Goal: Task Accomplishment & Management: Complete application form

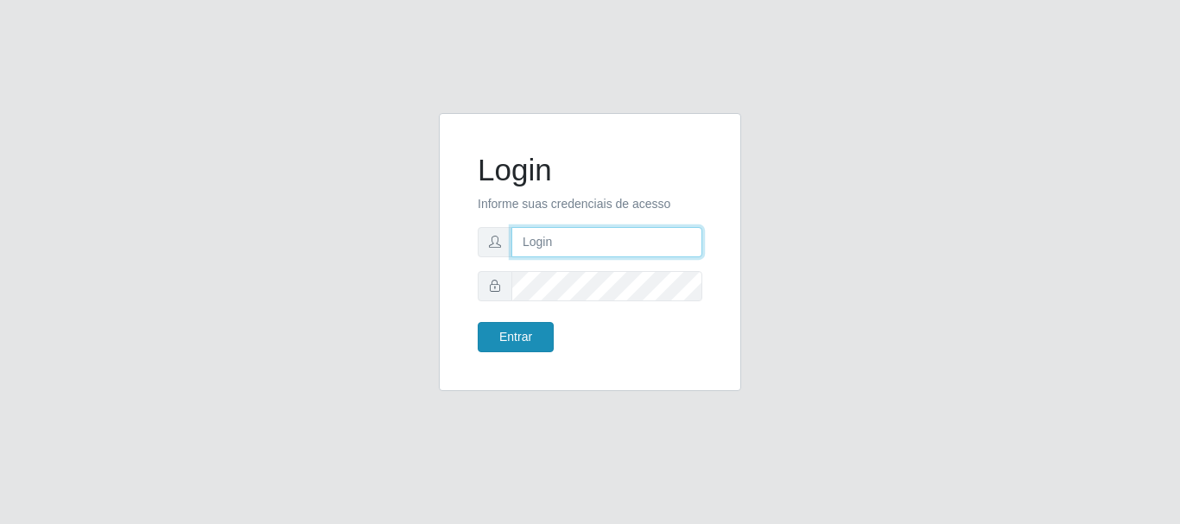
type input "[PERSON_NAME]"
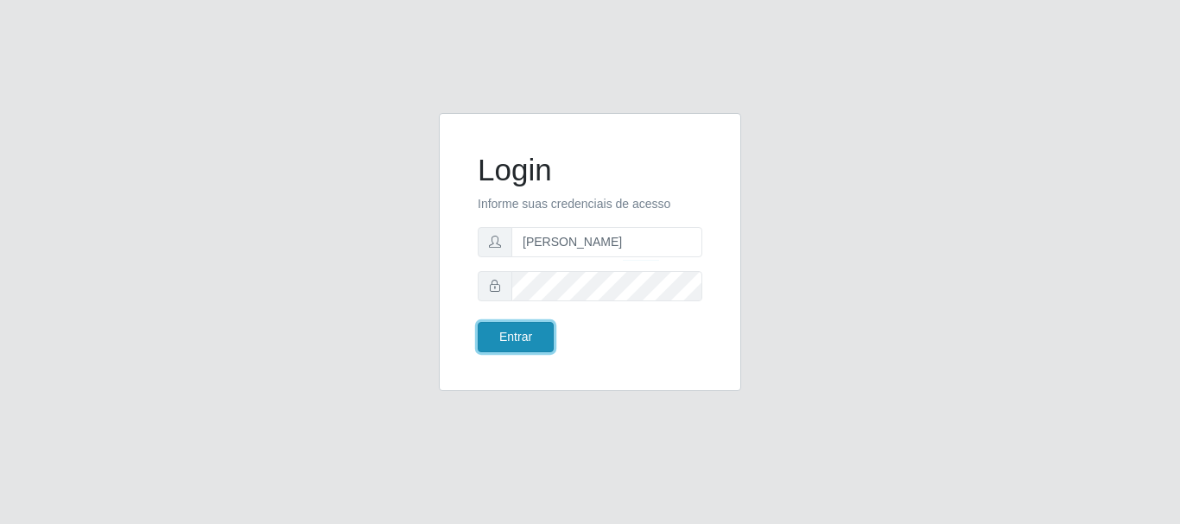
click at [512, 337] on button "Entrar" at bounding box center [516, 337] width 76 height 30
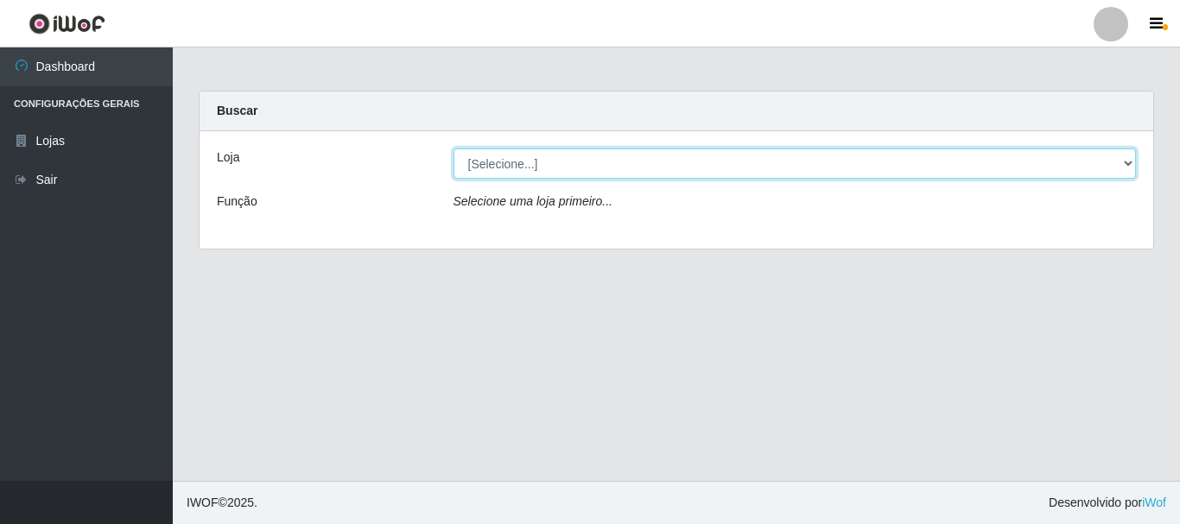
click at [495, 162] on select "[Selecione...] Bemais Supermercados - [GEOGRAPHIC_DATA]" at bounding box center [794, 164] width 683 height 30
select select "249"
click at [453, 149] on select "[Selecione...] Bemais Supermercados - [GEOGRAPHIC_DATA]" at bounding box center [794, 164] width 683 height 30
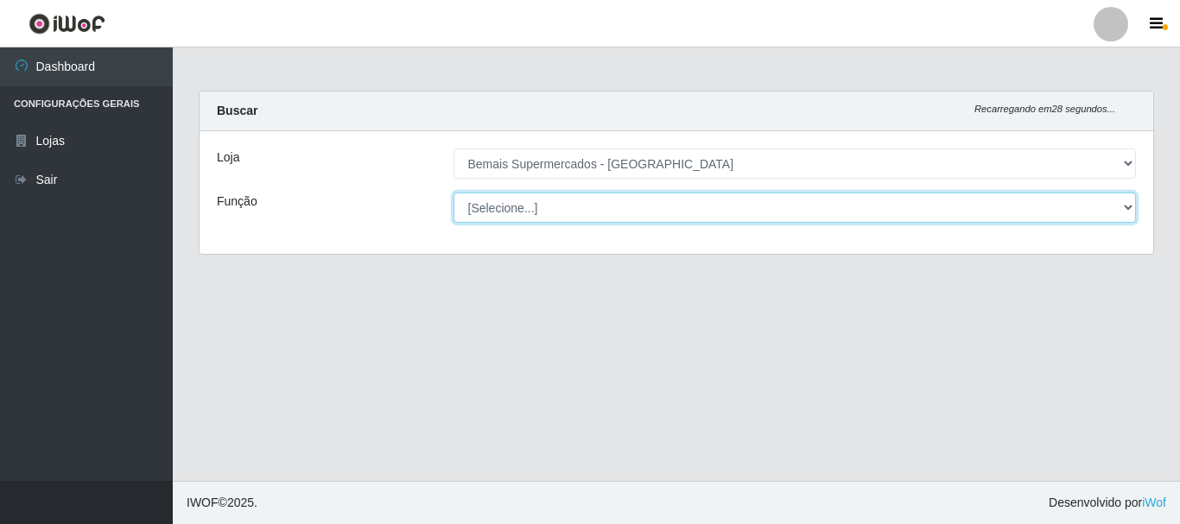
click at [501, 206] on select "[Selecione...] ASG ASG + ASG ++ Auxiliar de Depósito Auxiliar de Depósito + Aux…" at bounding box center [794, 208] width 683 height 30
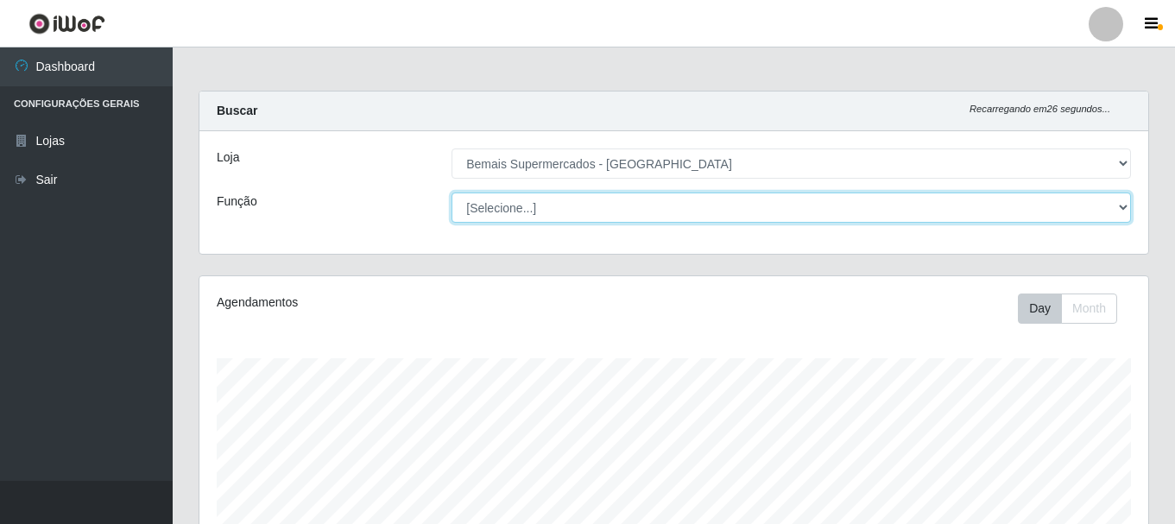
scroll to position [358, 949]
select select "72"
click at [452, 193] on select "[Selecione...] ASG ASG + ASG ++ Auxiliar de Depósito Auxiliar de Depósito + Aux…" at bounding box center [792, 208] width 680 height 30
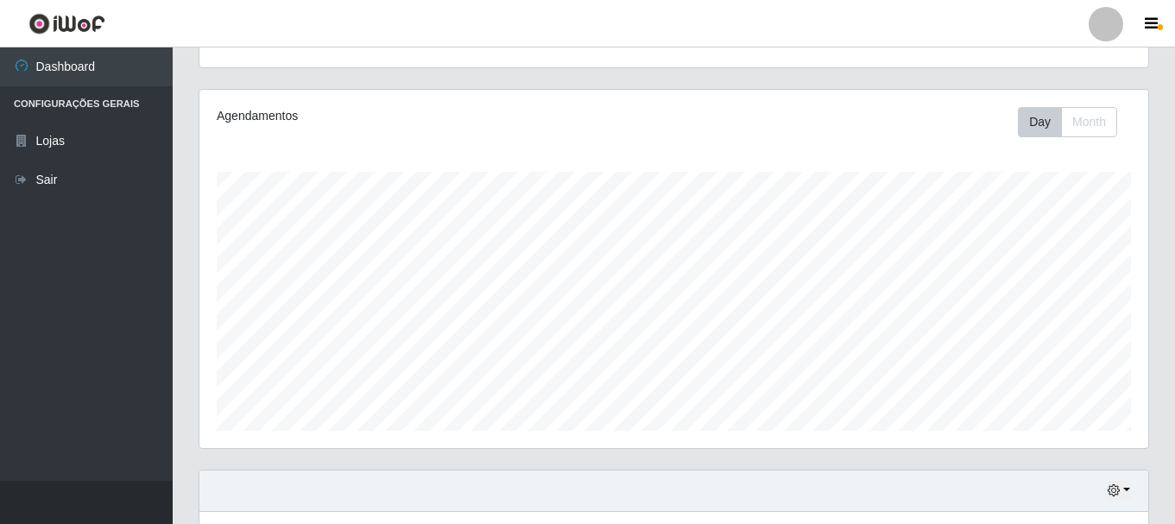
scroll to position [315, 0]
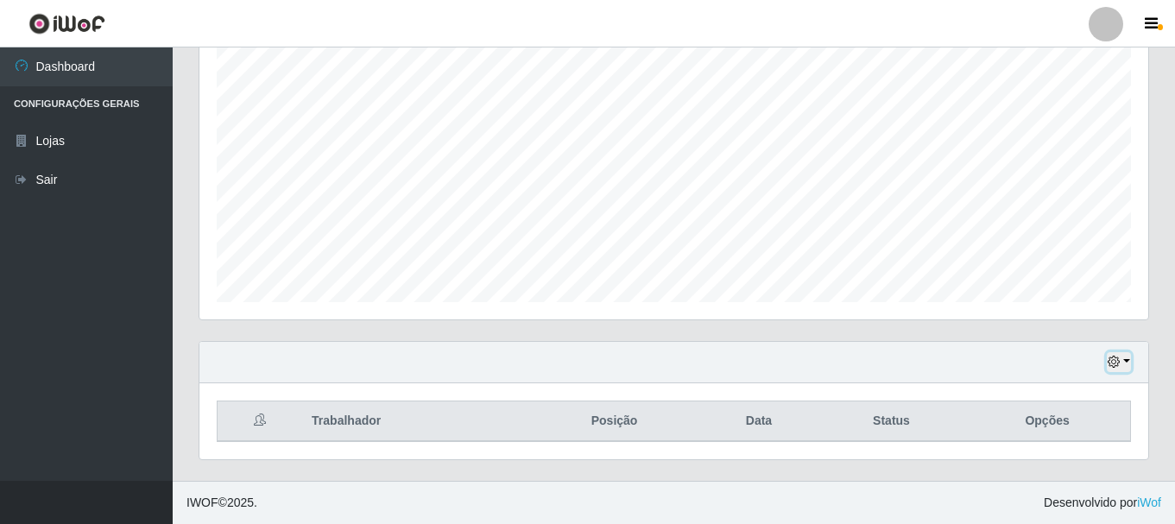
click at [1107, 364] on button "button" at bounding box center [1119, 362] width 24 height 20
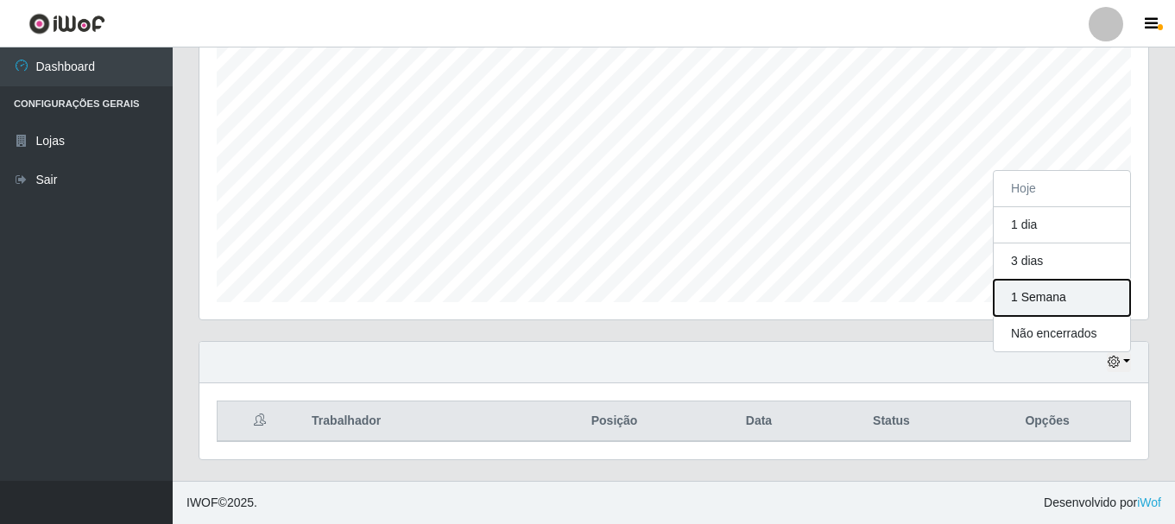
drag, startPoint x: 1052, startPoint y: 295, endPoint x: 972, endPoint y: 313, distance: 81.5
click at [1049, 295] on button "1 Semana" at bounding box center [1062, 298] width 136 height 36
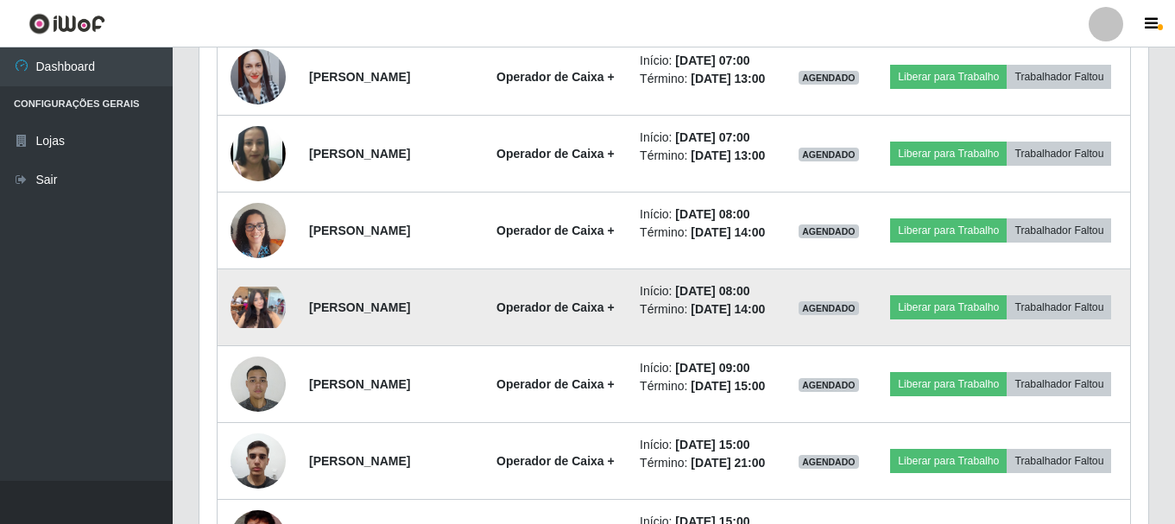
scroll to position [709, 0]
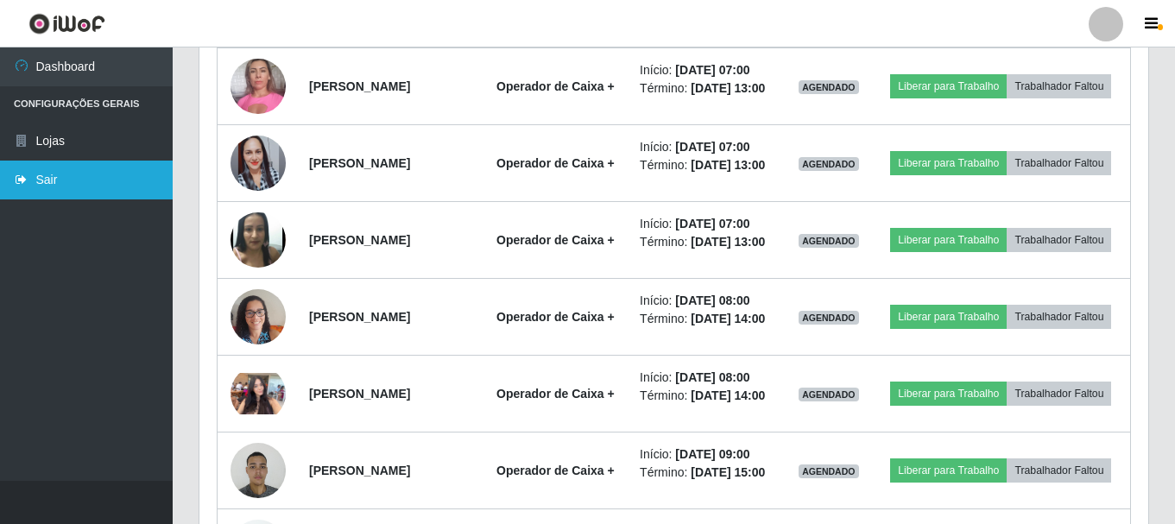
click at [40, 180] on link "Sair" at bounding box center [86, 180] width 173 height 39
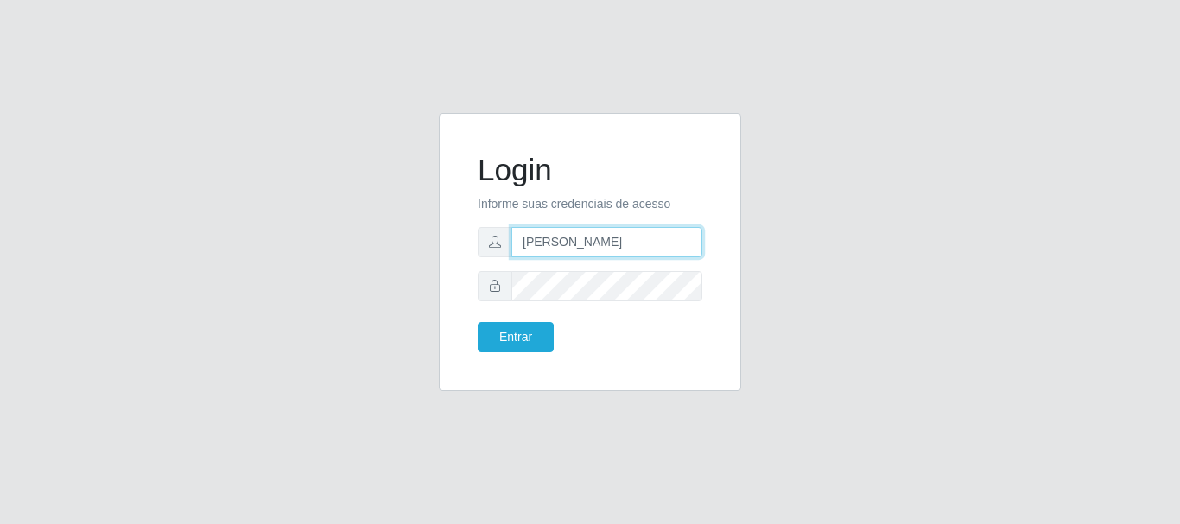
drag, startPoint x: 641, startPoint y: 244, endPoint x: 616, endPoint y: 237, distance: 26.2
click at [641, 244] on input "[PERSON_NAME]" at bounding box center [606, 242] width 191 height 30
type input "a"
type input "flaviana@b3ruas"
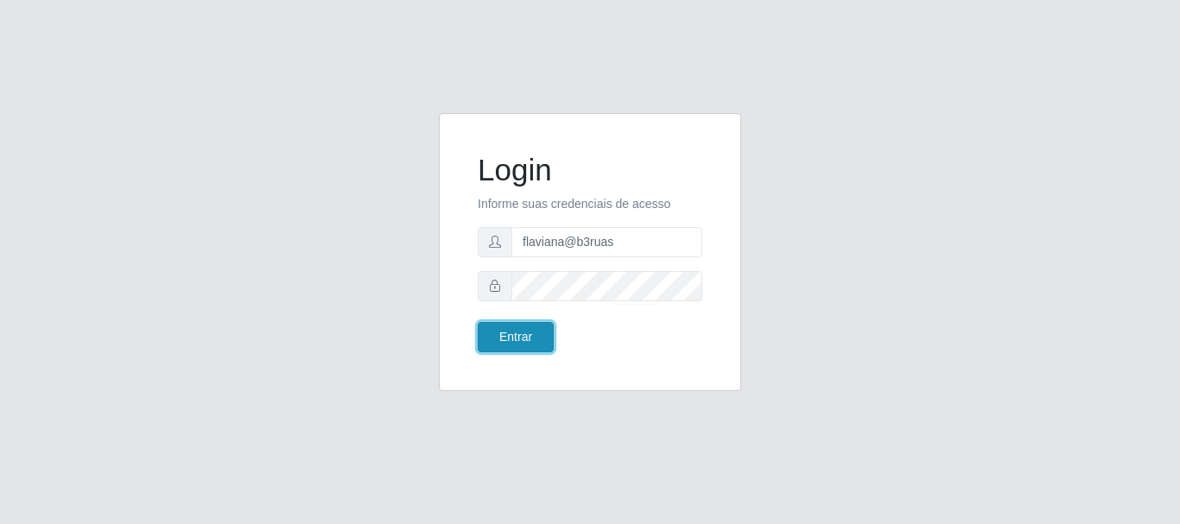
click at [541, 340] on button "Entrar" at bounding box center [516, 337] width 76 height 30
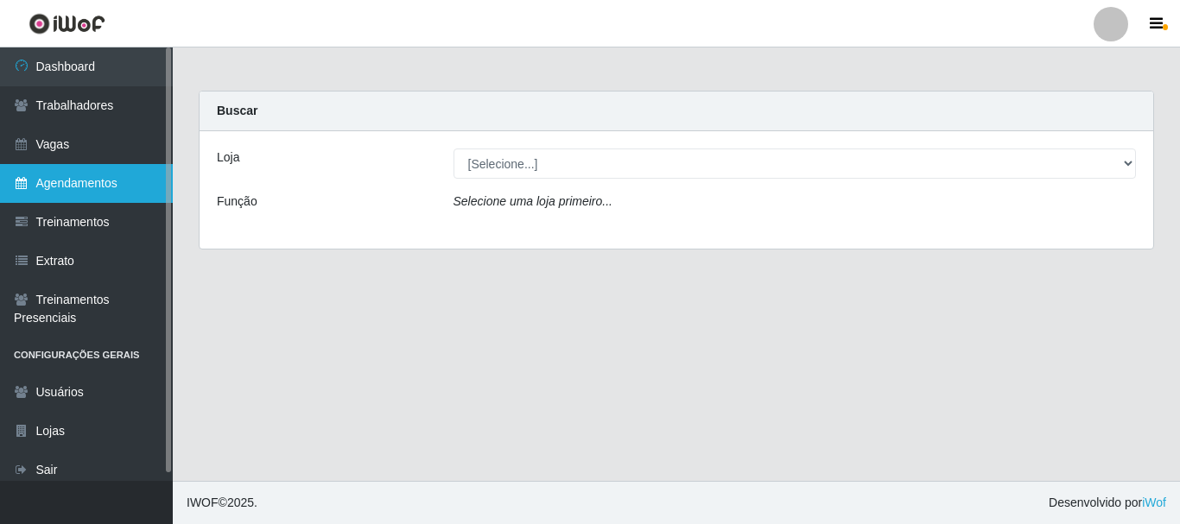
click at [113, 181] on link "Agendamentos" at bounding box center [86, 183] width 173 height 39
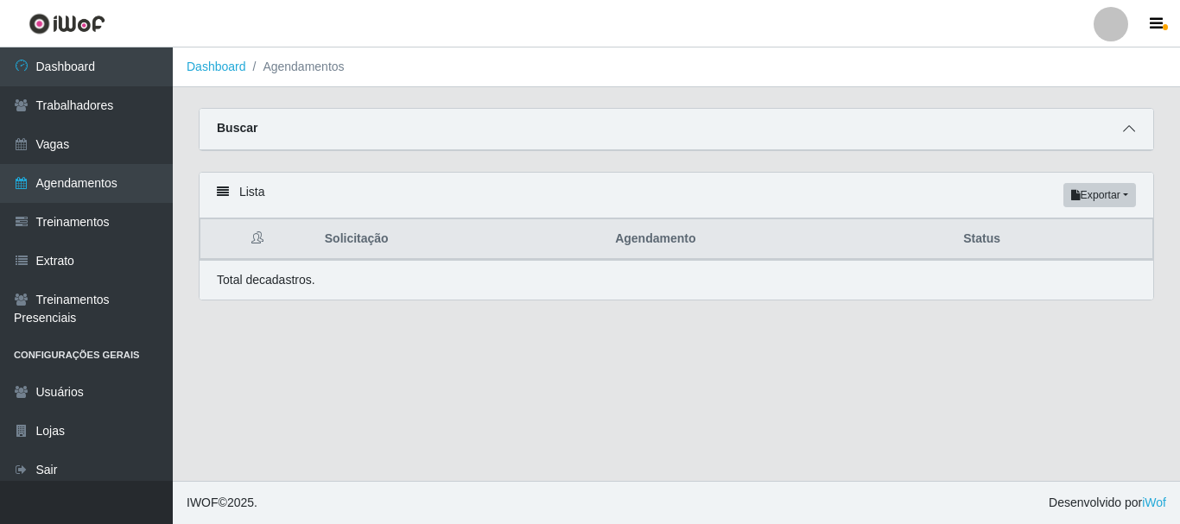
click at [1120, 129] on span at bounding box center [1128, 129] width 21 height 20
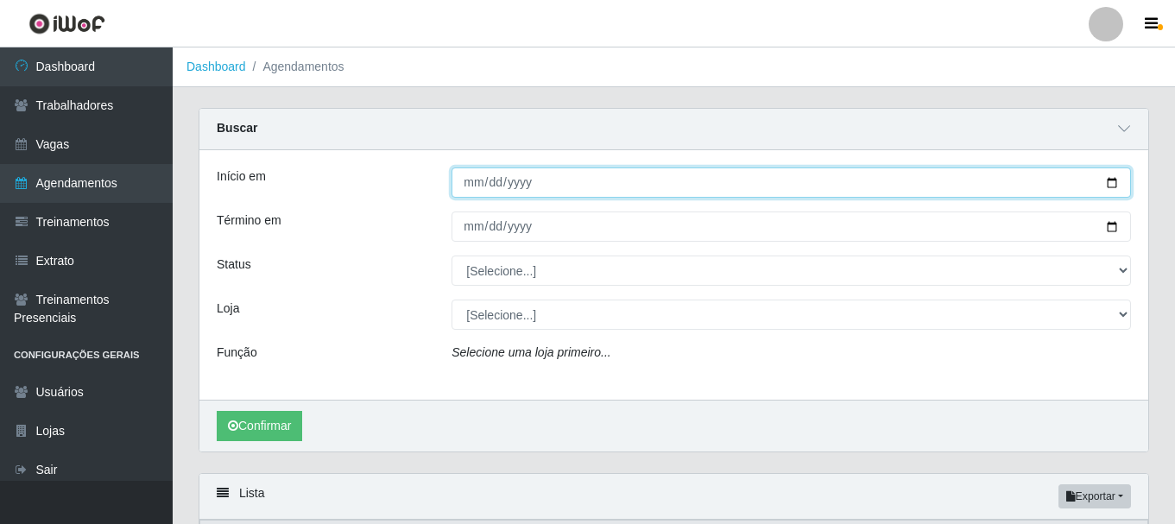
click at [1108, 184] on input "Início em" at bounding box center [792, 183] width 680 height 30
type input "[DATE]"
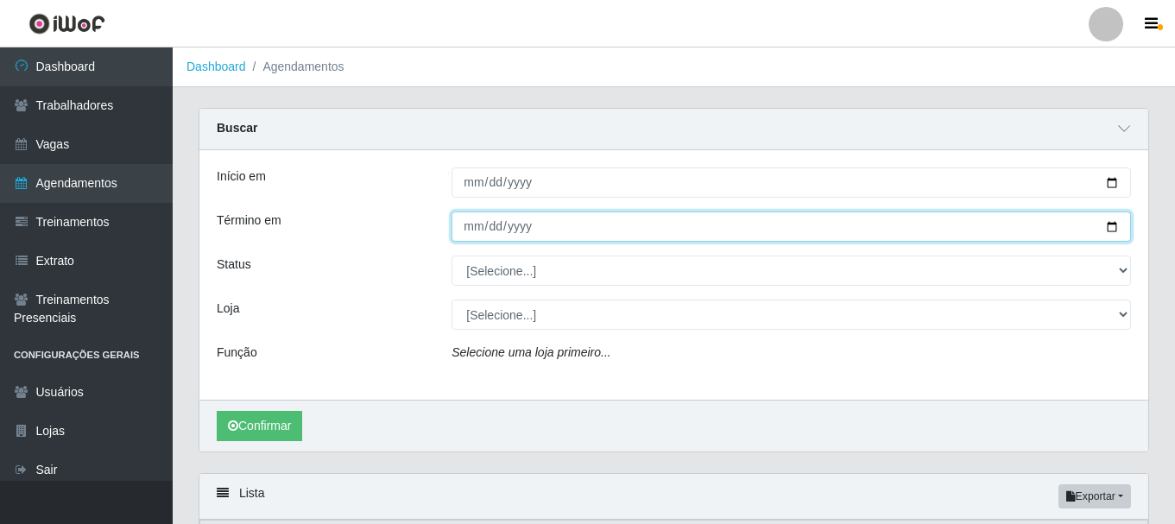
drag, startPoint x: 1107, startPoint y: 225, endPoint x: 1026, endPoint y: 240, distance: 82.7
click at [1107, 225] on input "Término em" at bounding box center [792, 227] width 680 height 30
type input "[DATE]"
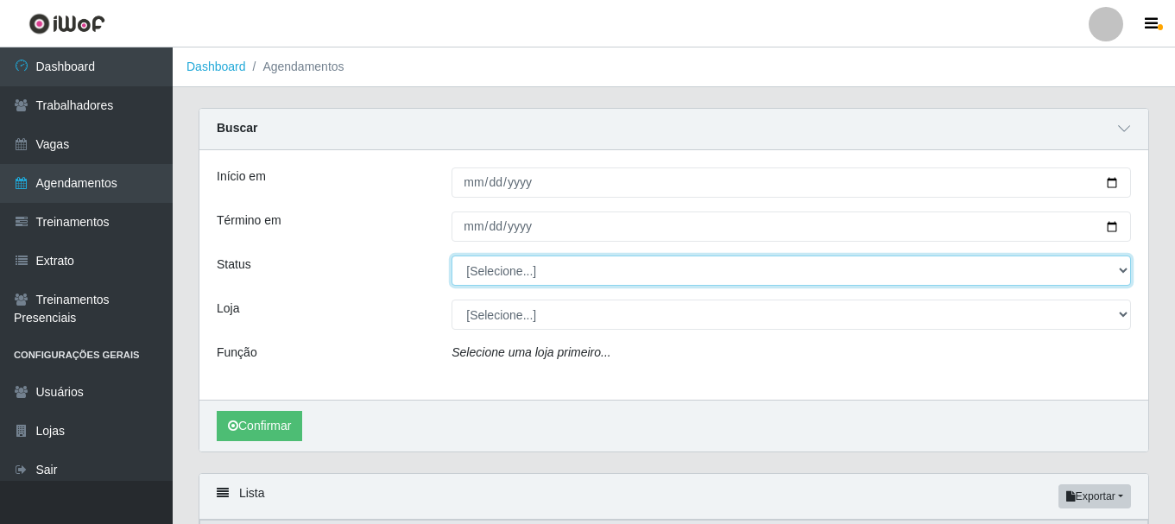
click at [1119, 272] on select "[Selecione...] AGENDADO AGUARDANDO LIBERAR EM ANDAMENTO EM REVISÃO FINALIZADO C…" at bounding box center [792, 271] width 680 height 30
select select "CANCELADO"
click at [452, 257] on select "[Selecione...] AGENDADO AGUARDANDO LIBERAR EM ANDAMENTO EM REVISÃO FINALIZADO C…" at bounding box center [792, 271] width 680 height 30
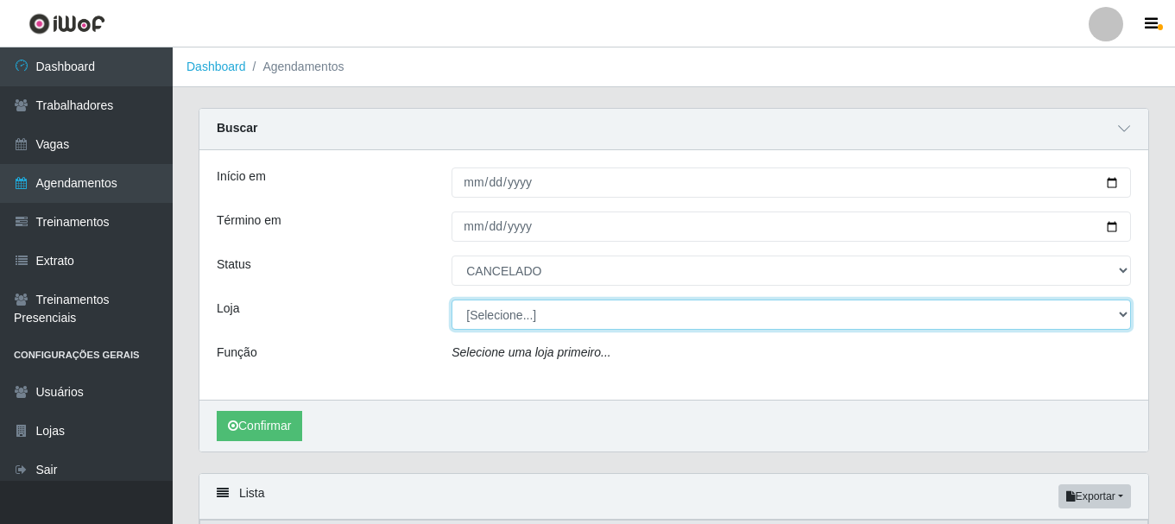
click at [1110, 316] on select "[Selecione...] Bemais Supermercados - [GEOGRAPHIC_DATA]" at bounding box center [792, 315] width 680 height 30
select select "249"
click at [452, 301] on select "[Selecione...] Bemais Supermercados - [GEOGRAPHIC_DATA]" at bounding box center [792, 315] width 680 height 30
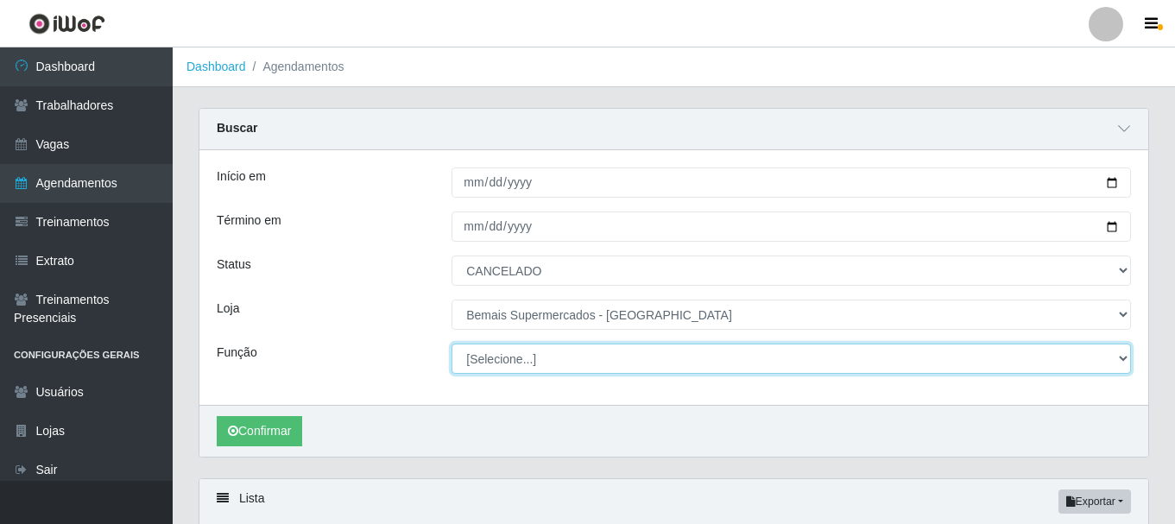
click at [1086, 362] on select "[Selecione...] ASG ASG + ASG ++ Auxiliar de Depósito Auxiliar de Depósito + Aux…" at bounding box center [792, 359] width 680 height 30
select select "72"
click at [452, 345] on select "[Selecione...] ASG ASG + ASG ++ Auxiliar de Depósito Auxiliar de Depósito + Aux…" at bounding box center [792, 359] width 680 height 30
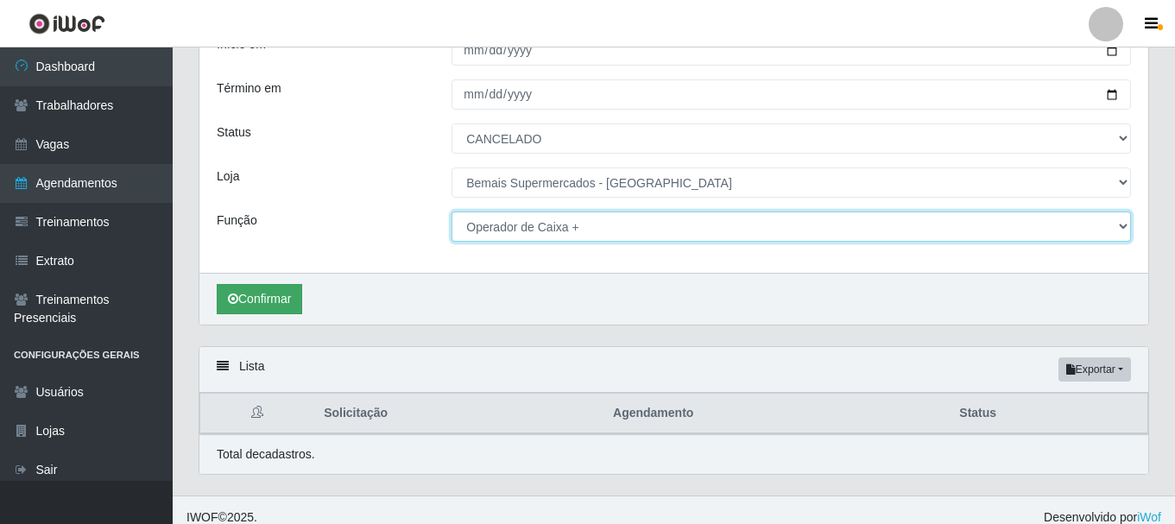
scroll to position [148, 0]
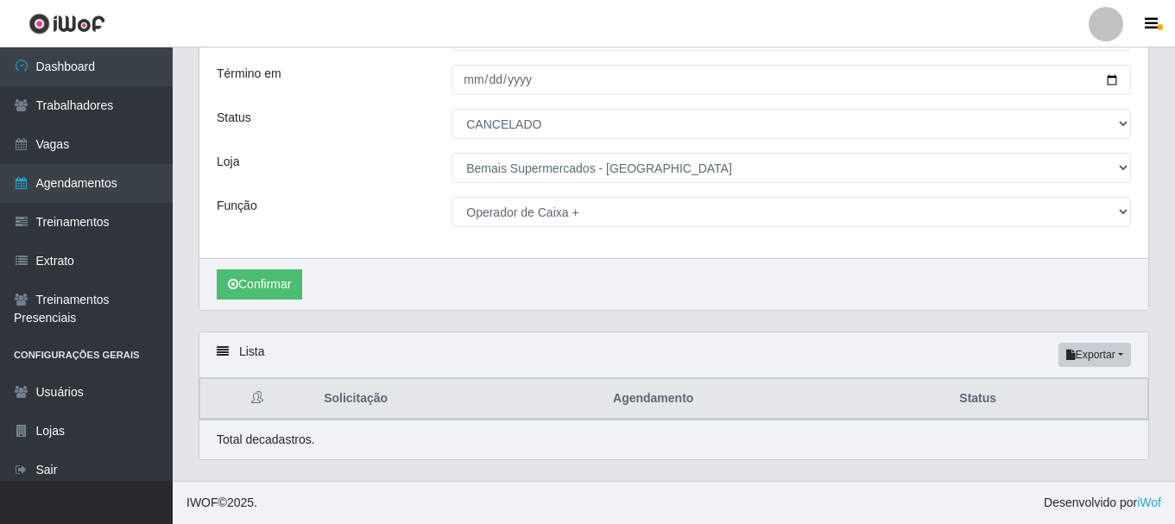
click at [278, 264] on div "Confirmar" at bounding box center [674, 284] width 949 height 52
click at [283, 286] on button "Confirmar" at bounding box center [260, 284] width 86 height 30
click at [273, 283] on button "Confirmar" at bounding box center [260, 284] width 86 height 30
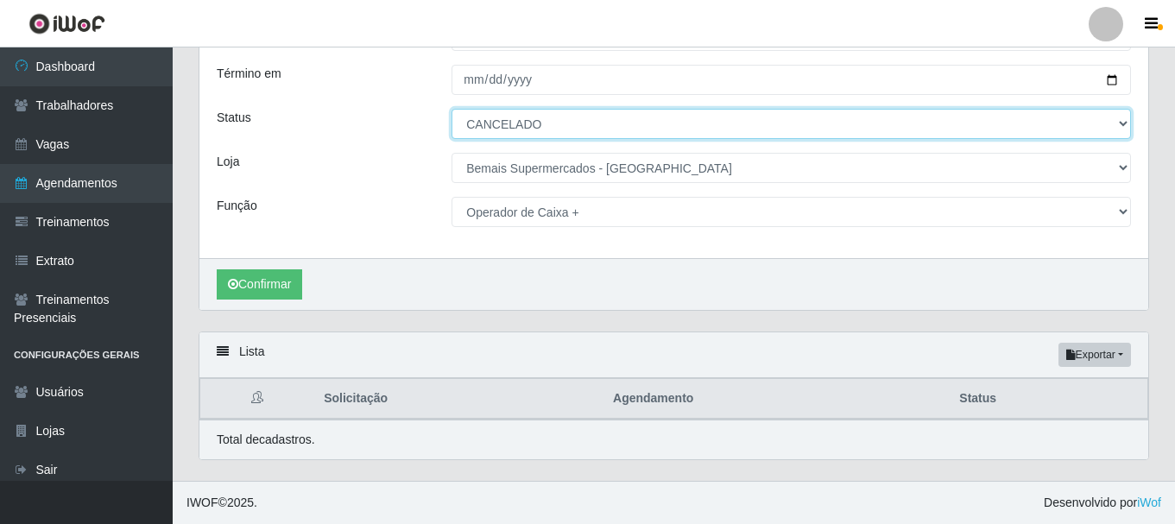
click at [1094, 129] on select "[Selecione...] AGENDADO AGUARDANDO LIBERAR EM ANDAMENTO EM REVISÃO FINALIZADO C…" at bounding box center [792, 124] width 680 height 30
select select "[Selecione...]"
click at [452, 109] on select "[Selecione...] AGENDADO AGUARDANDO LIBERAR EM ANDAMENTO EM REVISÃO FINALIZADO C…" at bounding box center [792, 124] width 680 height 30
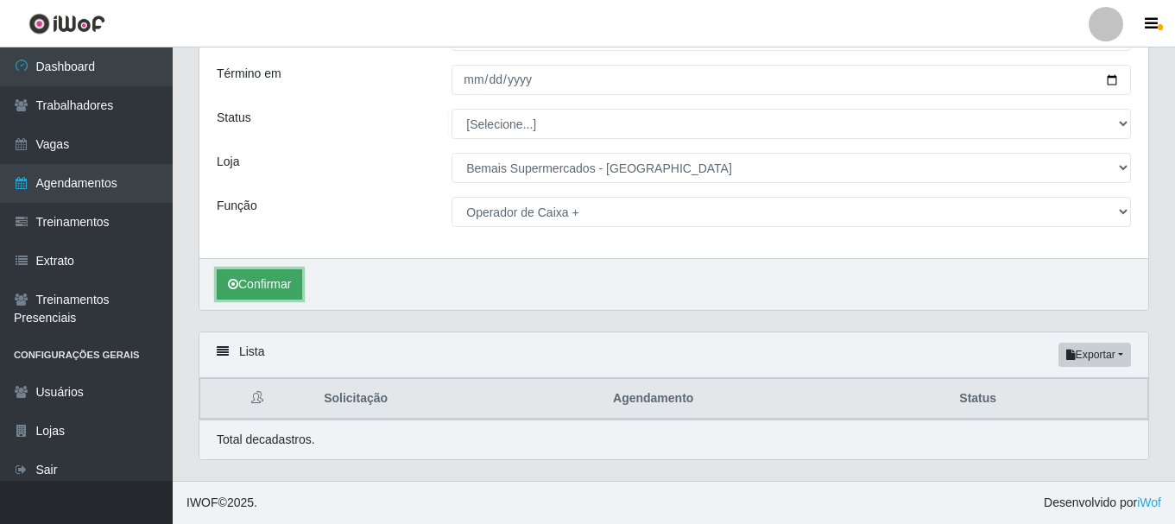
click at [281, 286] on button "Confirmar" at bounding box center [260, 284] width 86 height 30
